Goal: Submit feedback/report problem

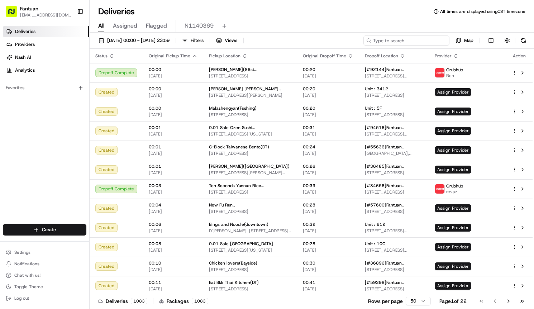
click at [422, 37] on input at bounding box center [406, 40] width 86 height 10
paste input "97818"
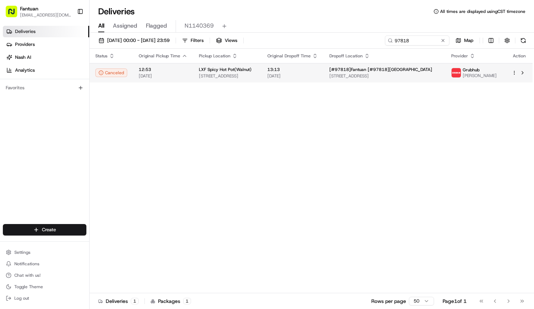
click at [256, 74] on span "[STREET_ADDRESS]" at bounding box center [227, 76] width 57 height 6
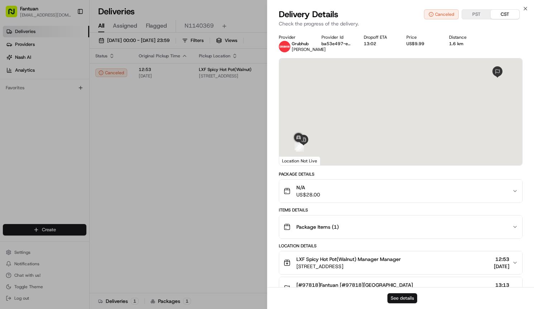
click at [403, 294] on button "See details" at bounding box center [402, 298] width 30 height 10
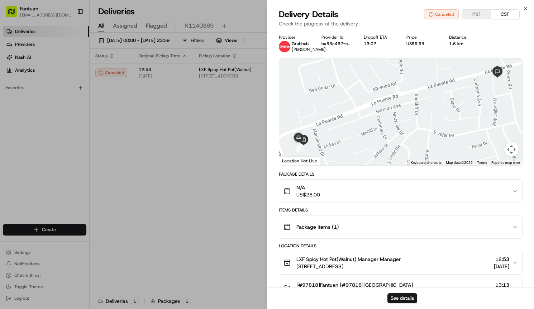
click at [394, 42] on div "13:02" at bounding box center [379, 44] width 31 height 6
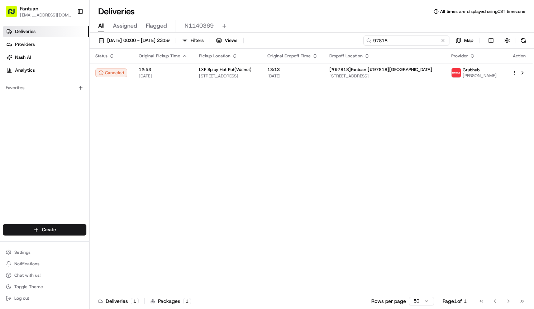
drag, startPoint x: 316, startPoint y: 32, endPoint x: 282, endPoint y: 29, distance: 34.5
click at [282, 29] on div "Deliveries All times are displayed using CST timezone All Assigned Flagged N114…" at bounding box center [312, 154] width 444 height 309
paste input "54201"
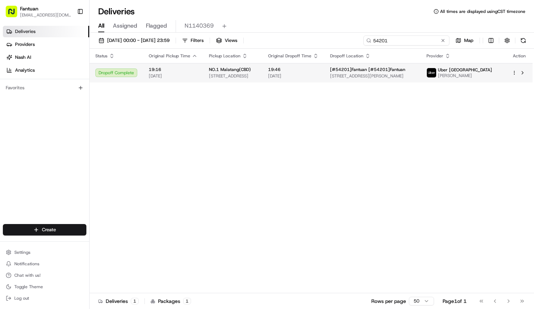
type input "54201"
click at [239, 78] on span "[STREET_ADDRESS]" at bounding box center [233, 76] width 48 height 6
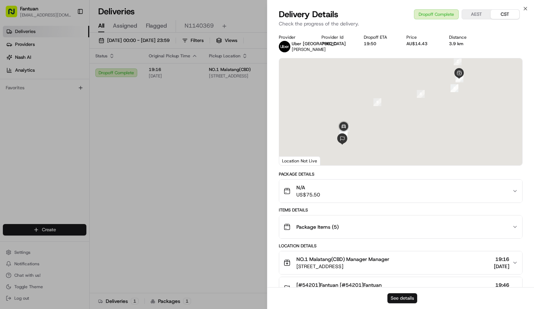
click at [406, 296] on button "See details" at bounding box center [402, 298] width 30 height 10
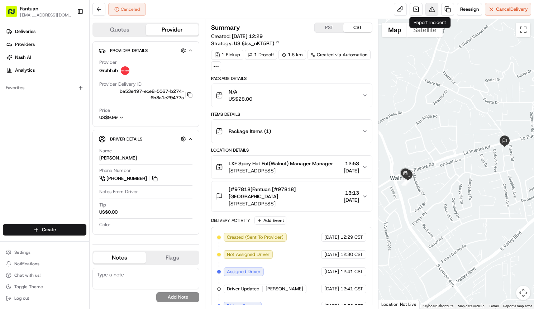
click at [425, 12] on button at bounding box center [431, 9] width 13 height 13
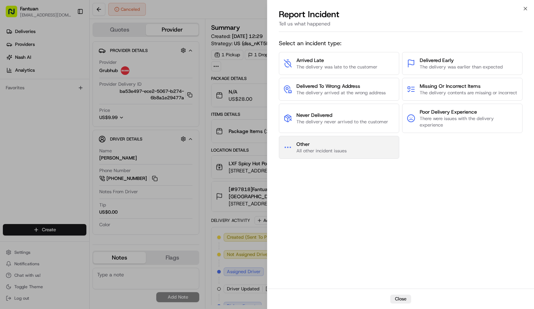
click at [328, 154] on span "All other incident issues" at bounding box center [321, 151] width 50 height 6
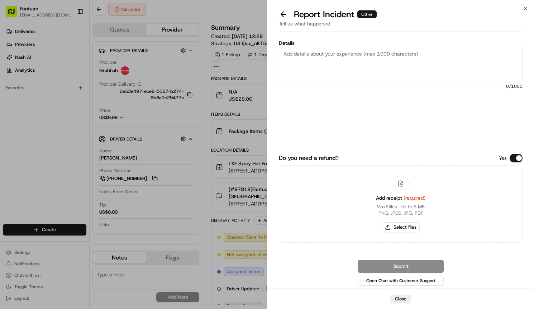
click at [339, 44] on label "Details" at bounding box center [401, 42] width 244 height 5
click at [339, 47] on textarea "Details" at bounding box center [401, 64] width 244 height 35
click at [339, 56] on textarea "Details" at bounding box center [401, 64] width 244 height 35
paste textarea "The order is still being delivered. Later, contact the third-party driver to in…"
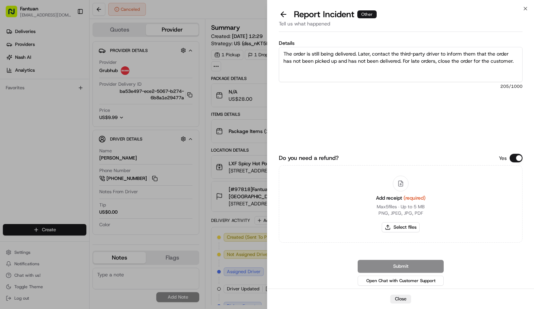
type textarea "The order is still being delivered. Later, contact the third-party driver to in…"
click at [398, 227] on button "Select files" at bounding box center [401, 227] width 38 height 10
type input "C:\fakepath\1.png"
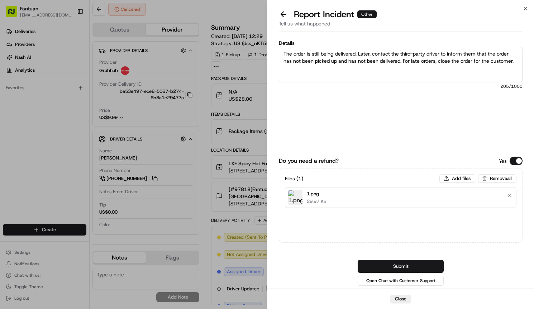
click at [395, 266] on button "Submit" at bounding box center [401, 266] width 86 height 13
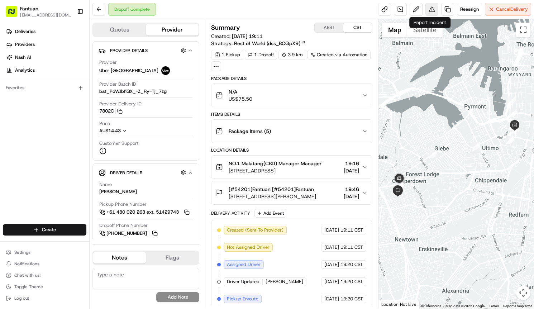
click at [428, 9] on button at bounding box center [431, 9] width 13 height 13
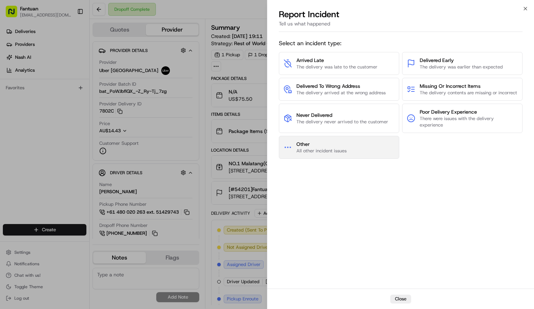
click at [376, 148] on button "Other All other incident issues" at bounding box center [339, 147] width 120 height 23
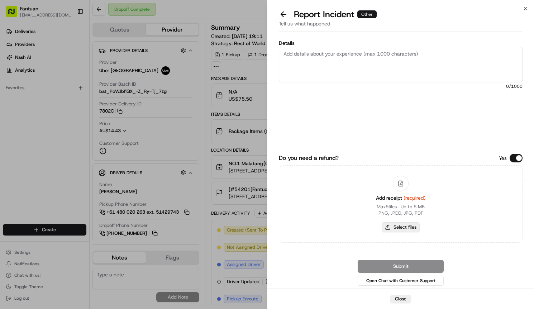
click at [407, 226] on button "Select files" at bounding box center [401, 227] width 38 height 10
type input "C:\fakepath\1958861564589195264.jpg"
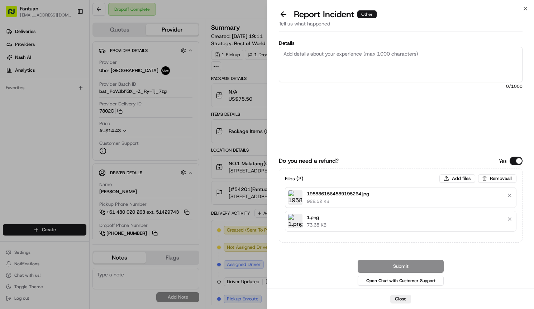
click at [418, 67] on textarea "Details" at bounding box center [401, 64] width 244 height 35
paste textarea "The entire order was not received. The driver did not call the customer and did…"
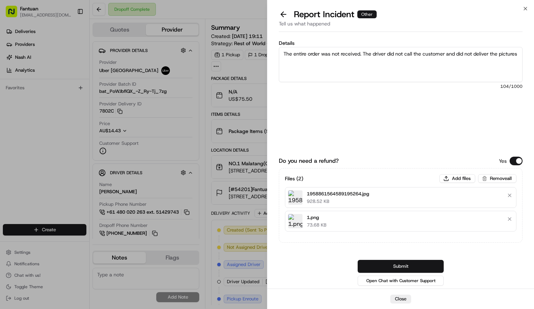
type textarea "The entire order was not received. The driver did not call the customer and did…"
click at [404, 266] on button "Submit" at bounding box center [401, 266] width 86 height 13
